Goal: Transaction & Acquisition: Book appointment/travel/reservation

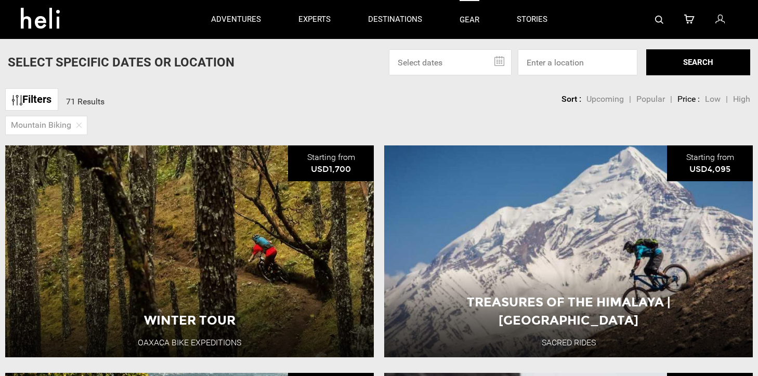
click at [472, 23] on link "gear" at bounding box center [469, 19] width 20 height 39
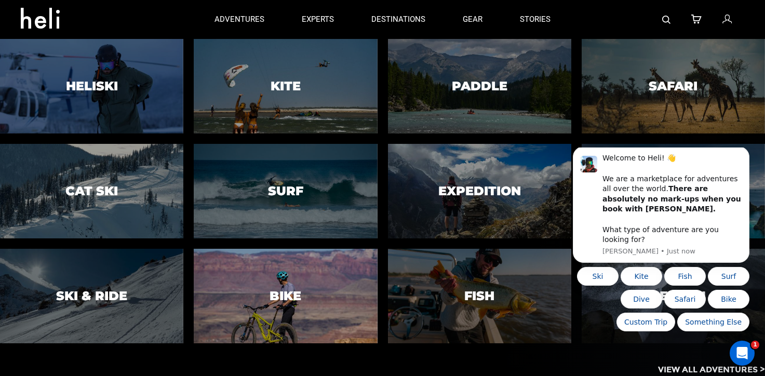
click at [285, 295] on h3 "Bike" at bounding box center [286, 296] width 32 height 14
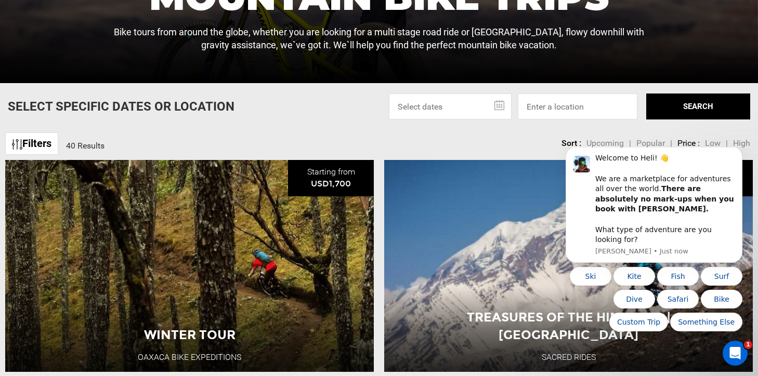
scroll to position [260, 0]
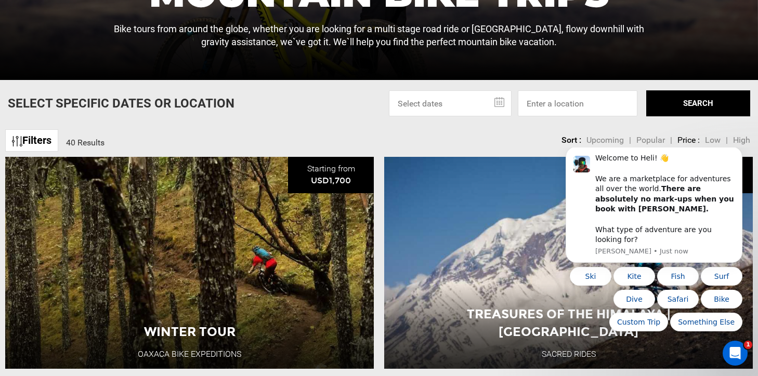
click at [33, 146] on link "Filters" at bounding box center [31, 140] width 53 height 22
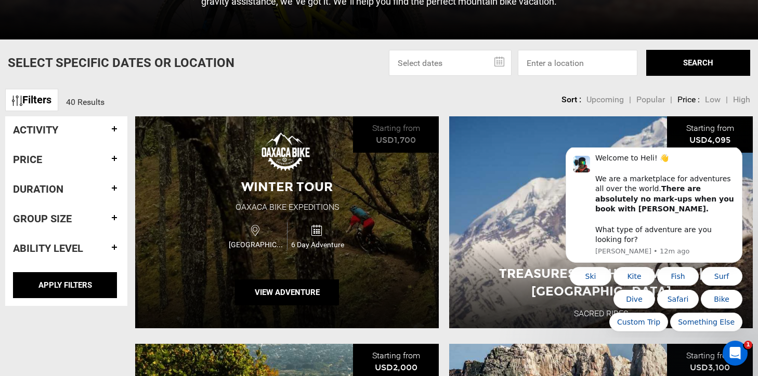
scroll to position [364, 0]
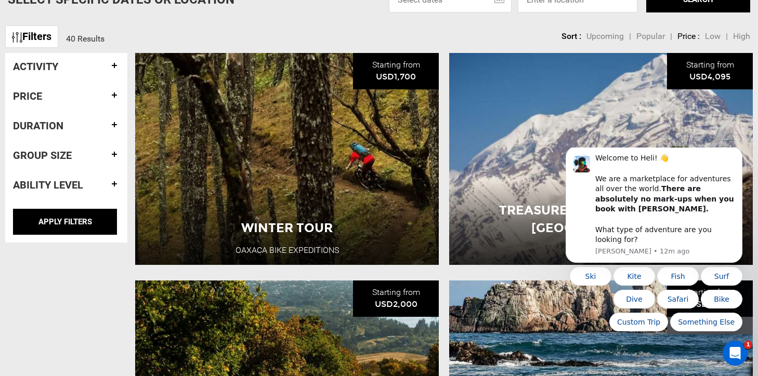
click at [29, 70] on h4 "Activity" at bounding box center [66, 66] width 107 height 11
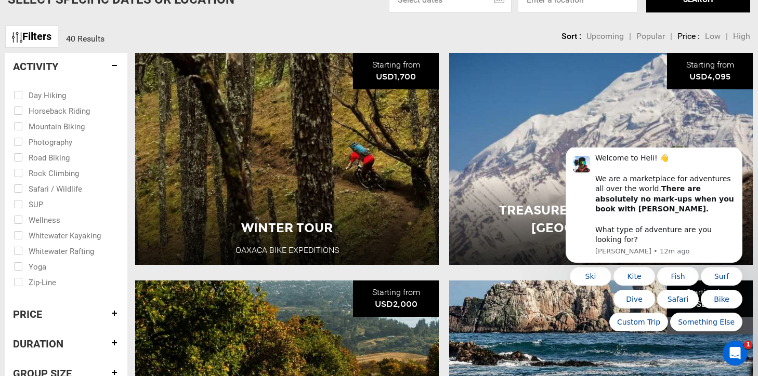
click at [20, 125] on input "checkbox" at bounding box center [59, 126] width 91 height 16
checkbox input "true"
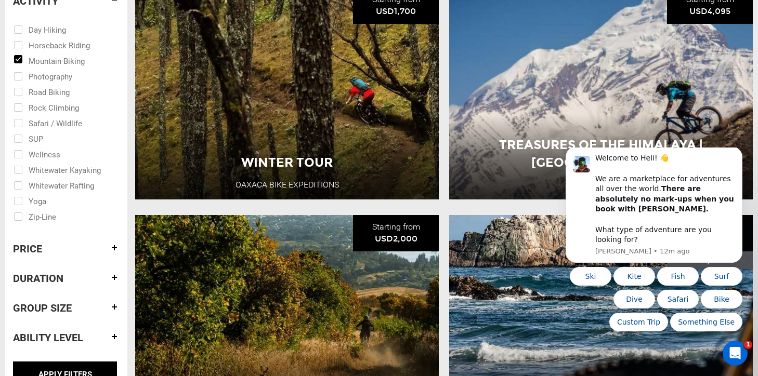
scroll to position [520, 0]
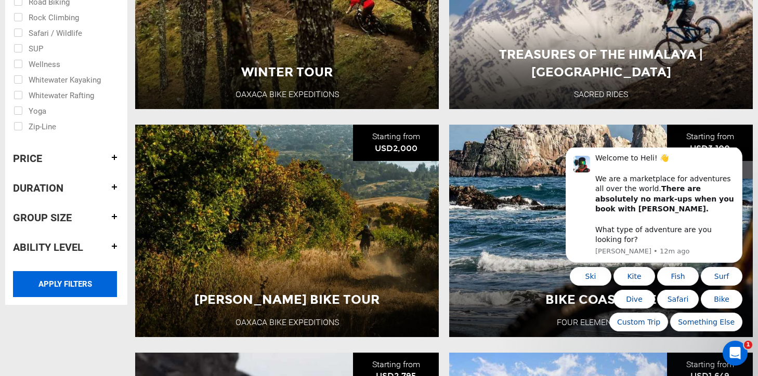
click at [62, 287] on input "APPLY FILTERS" at bounding box center [65, 284] width 104 height 26
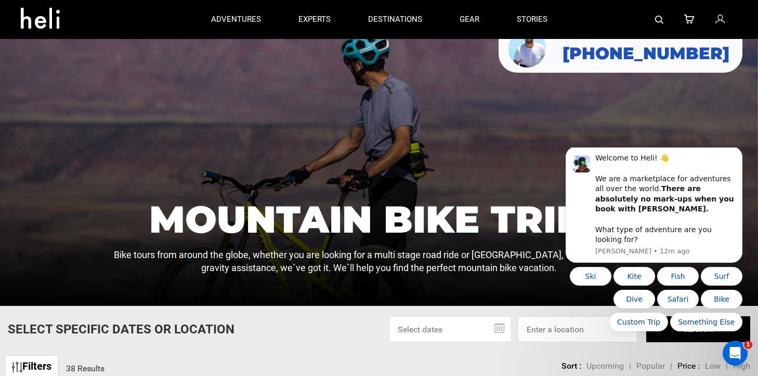
scroll to position [52, 0]
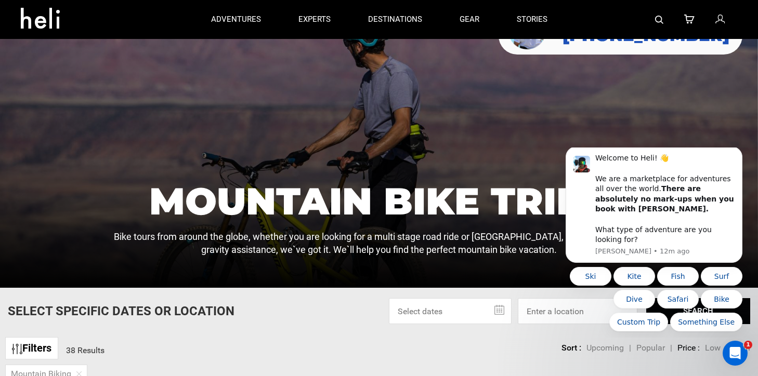
drag, startPoint x: 1104, startPoint y: 450, endPoint x: 552, endPoint y: 307, distance: 569.7
click at [552, 307] on html "Welcome to Heli! 👋 We are a marketplace for adventures all over the world. Ther…" at bounding box center [654, 243] width 208 height 190
click at [559, 312] on body "Welcome to Heli! 👋 We are a marketplace for adventures all over the world. Ther…" at bounding box center [654, 243] width 200 height 182
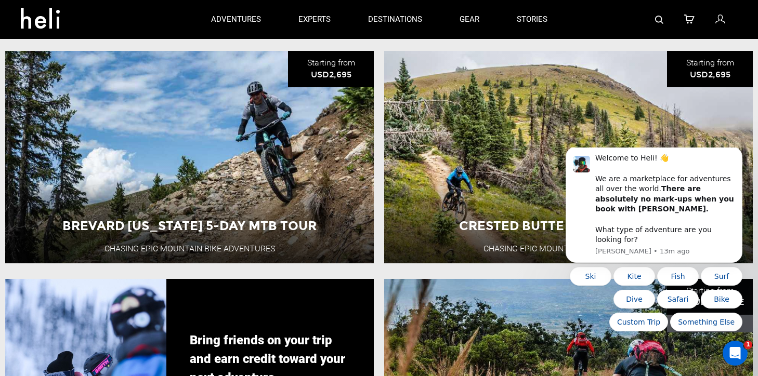
scroll to position [1715, 0]
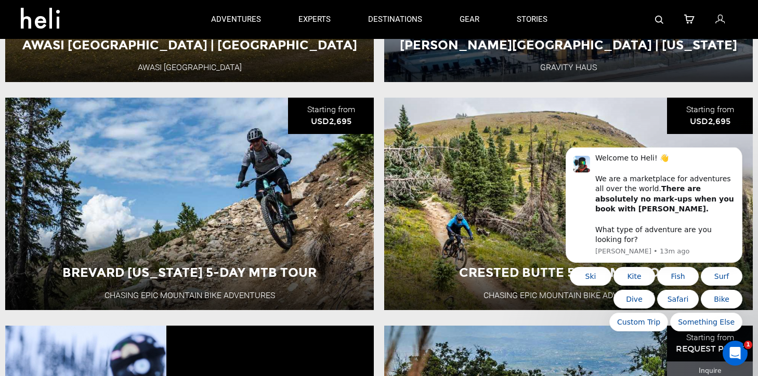
click at [488, 280] on div "Crested Butte 5-Day MTB Tour Chasing Epic Mountain Bike Adventures USA 5 Day Ad…" at bounding box center [568, 204] width 368 height 212
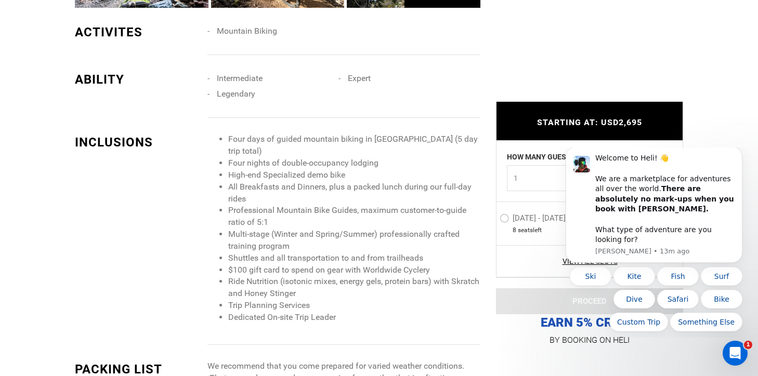
scroll to position [883, 0]
click at [308, 232] on li "Multi-stage (Winter and Spring/Summer) professionally crafted training program" at bounding box center [354, 240] width 252 height 24
click at [389, 237] on li "Multi-stage (Winter and Spring/Summer) professionally crafted training program" at bounding box center [354, 240] width 252 height 24
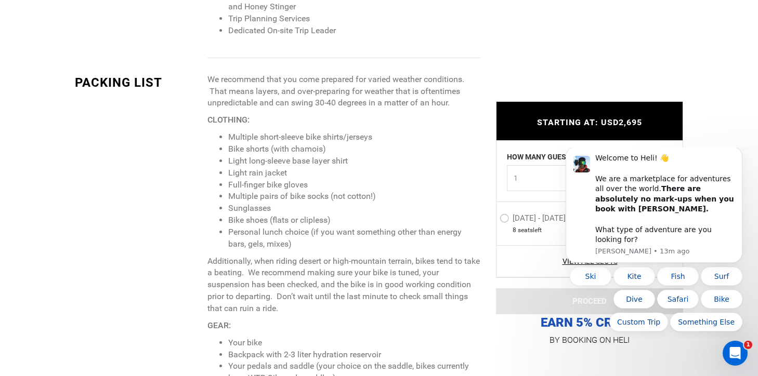
scroll to position [1195, 0]
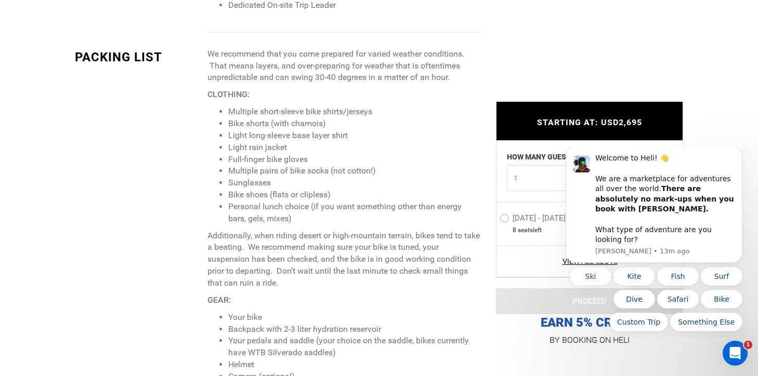
click at [292, 255] on p "Additionally, when riding desert or high-mountain terrain, bikes tend to take a…" at bounding box center [343, 259] width 273 height 59
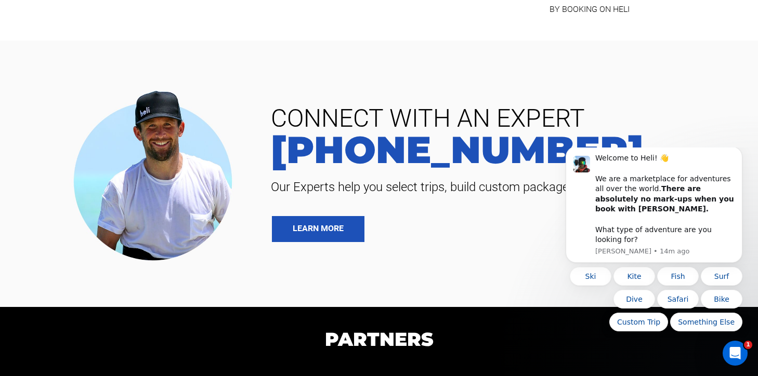
scroll to position [3118, 0]
